Goal: Transaction & Acquisition: Purchase product/service

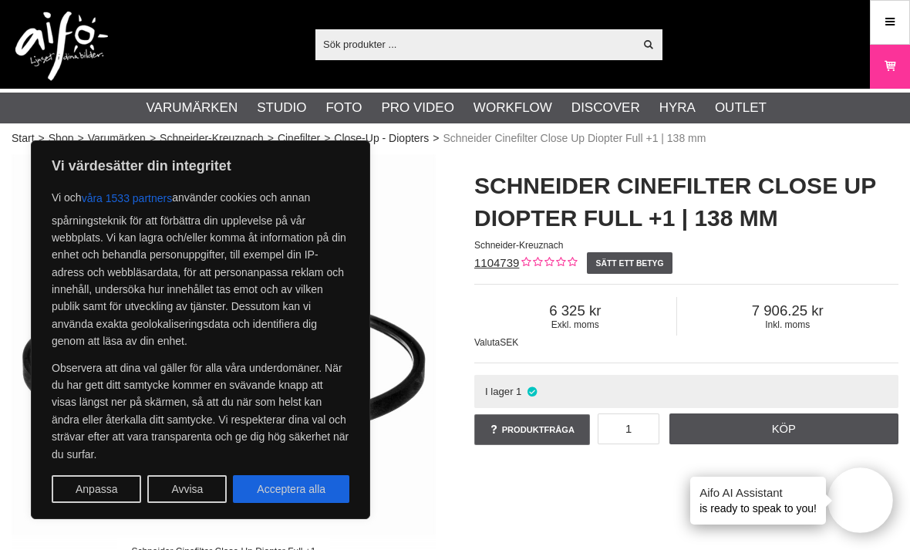
click at [327, 488] on button "Acceptera alla" at bounding box center [291, 489] width 116 height 28
checkbox input "true"
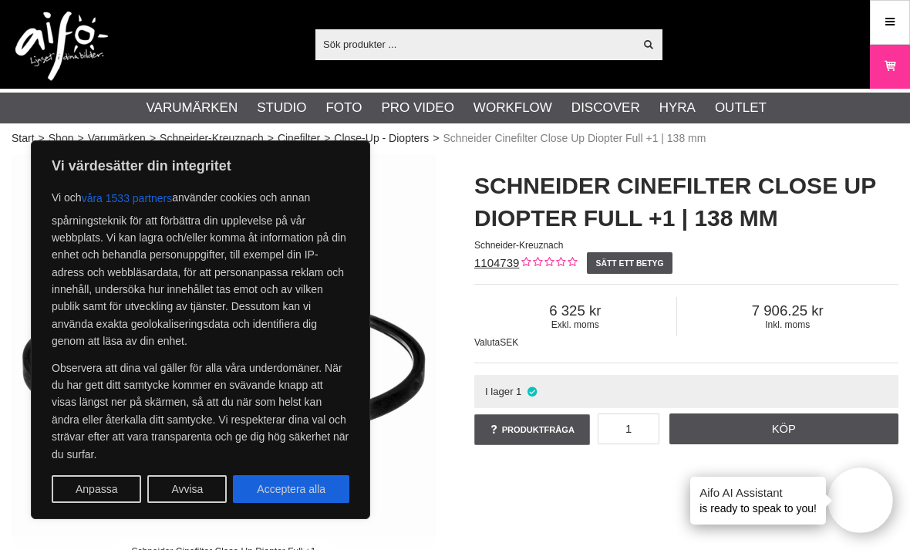
checkbox input "true"
